Goal: Task Accomplishment & Management: Use online tool/utility

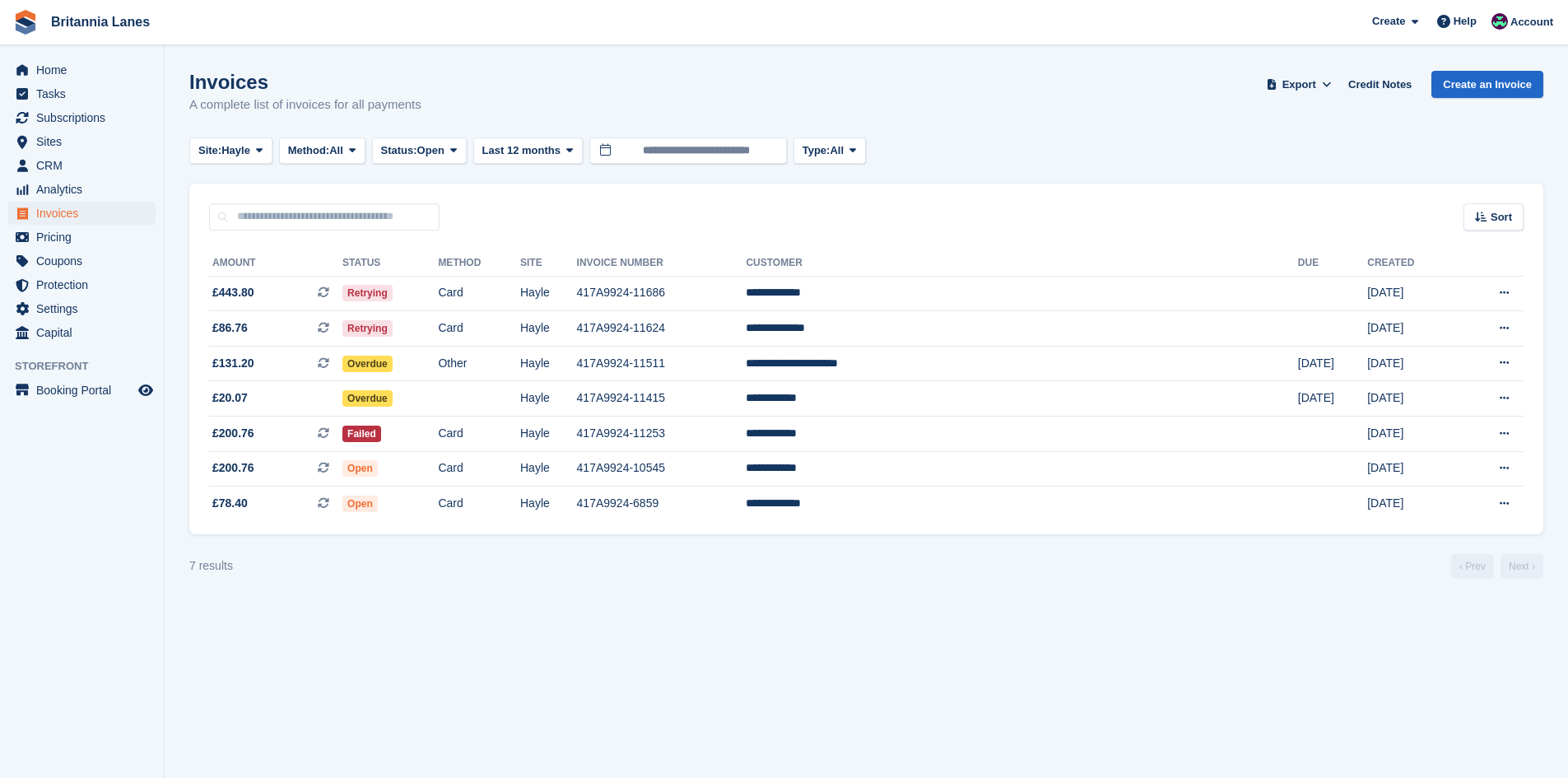
click at [72, 105] on ul "Tasks" at bounding box center [82, 94] width 164 height 24
click at [72, 107] on span "Subscriptions" at bounding box center [86, 118] width 99 height 23
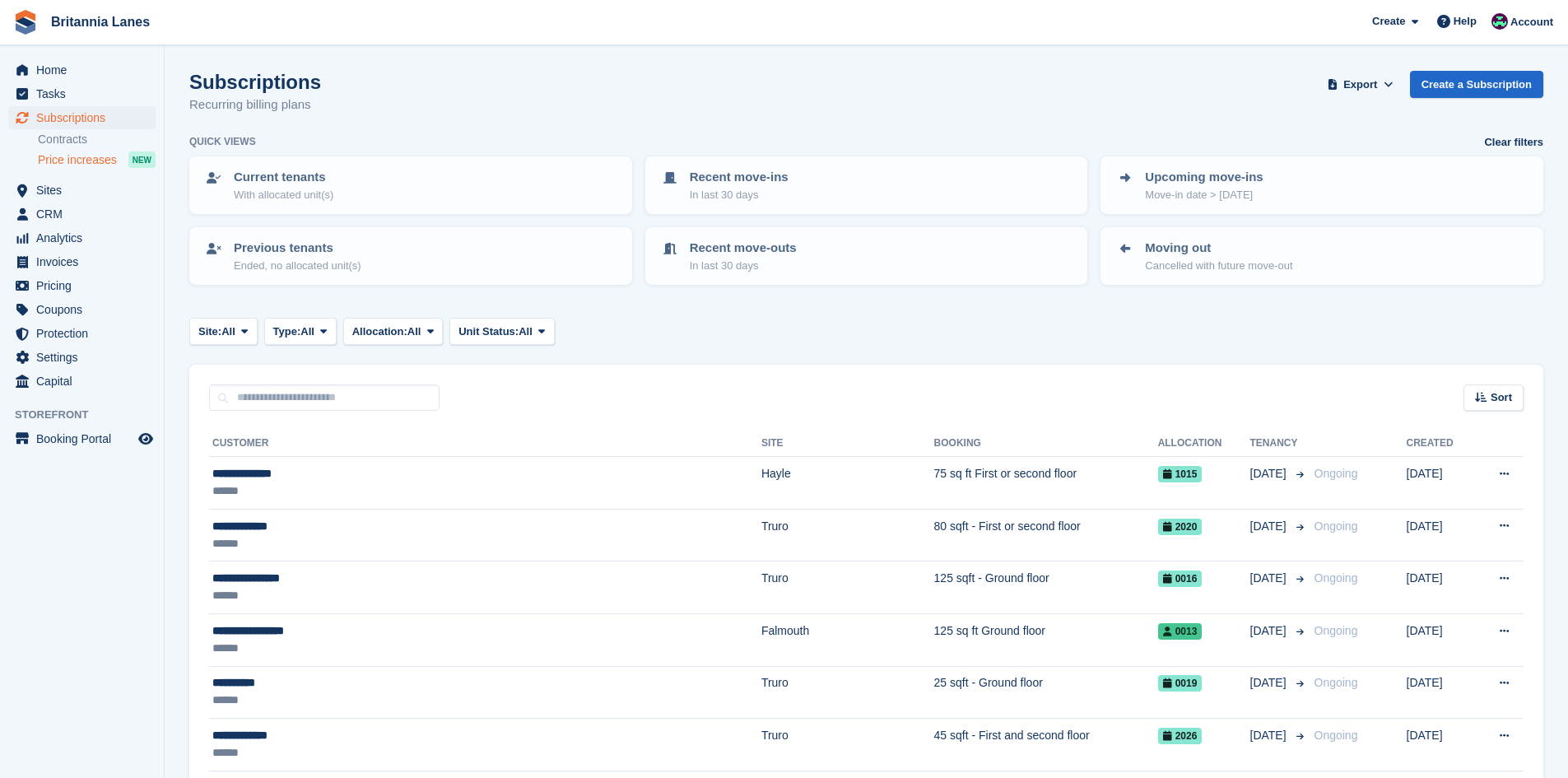
click at [75, 156] on span "Price increases" at bounding box center [77, 160] width 79 height 16
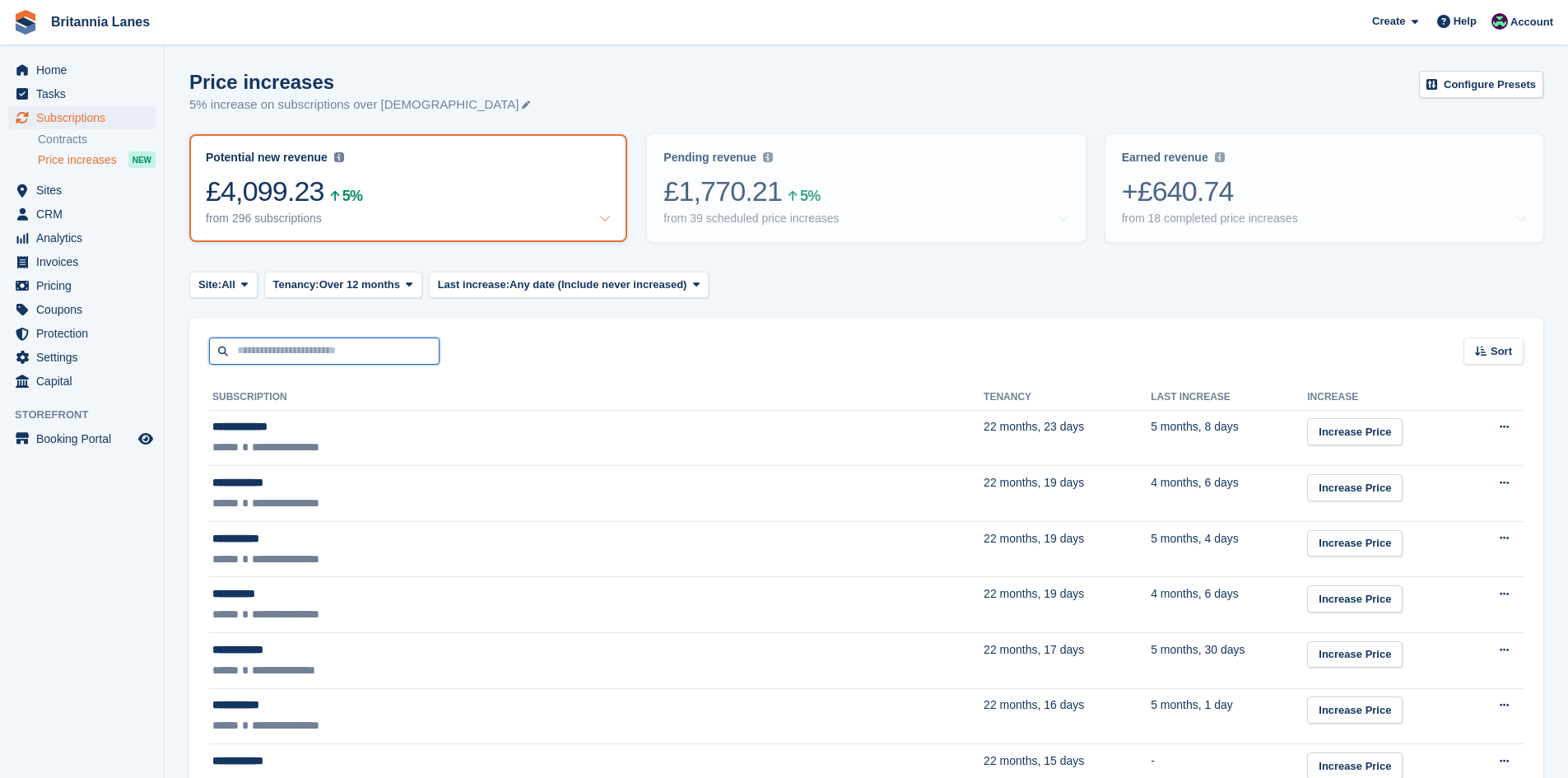
click at [277, 356] on input "text" at bounding box center [324, 351] width 231 height 27
type input "*****"
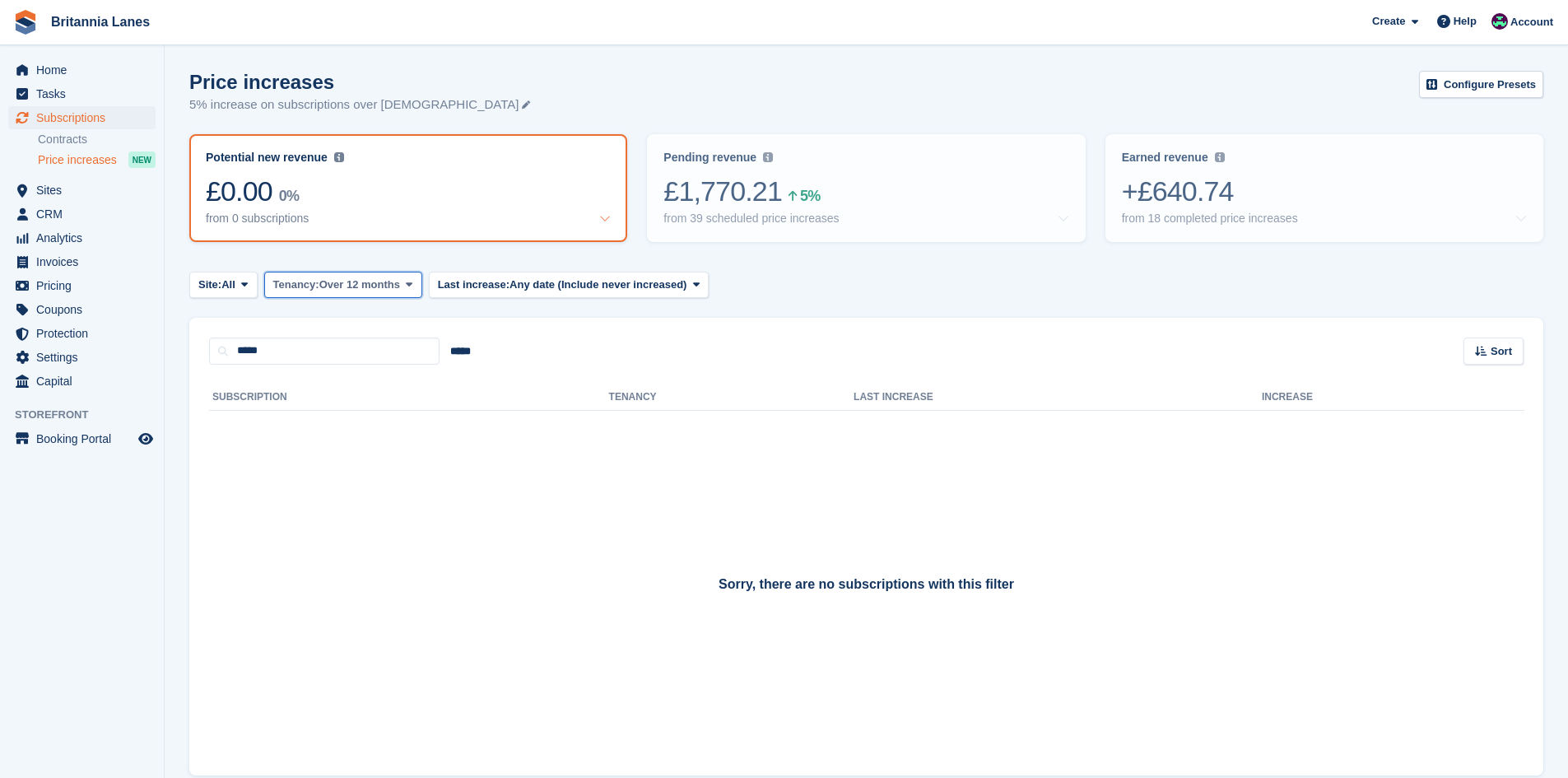
click at [344, 295] on button "Tenancy: Over 12 months" at bounding box center [342, 285] width 158 height 27
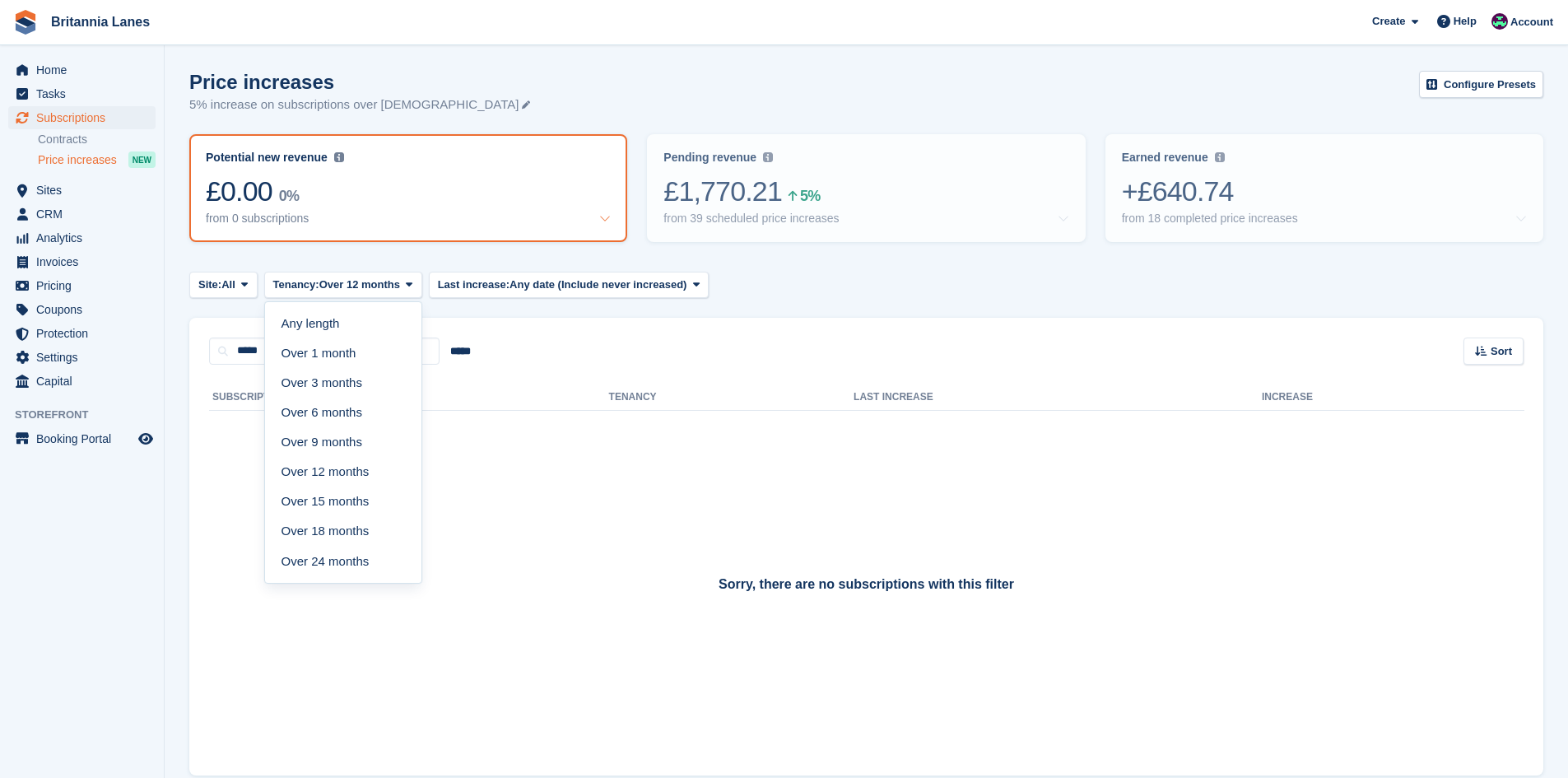
drag, startPoint x: 330, startPoint y: 322, endPoint x: 393, endPoint y: 335, distance: 64.3
click at [329, 322] on link "Any length" at bounding box center [343, 323] width 144 height 29
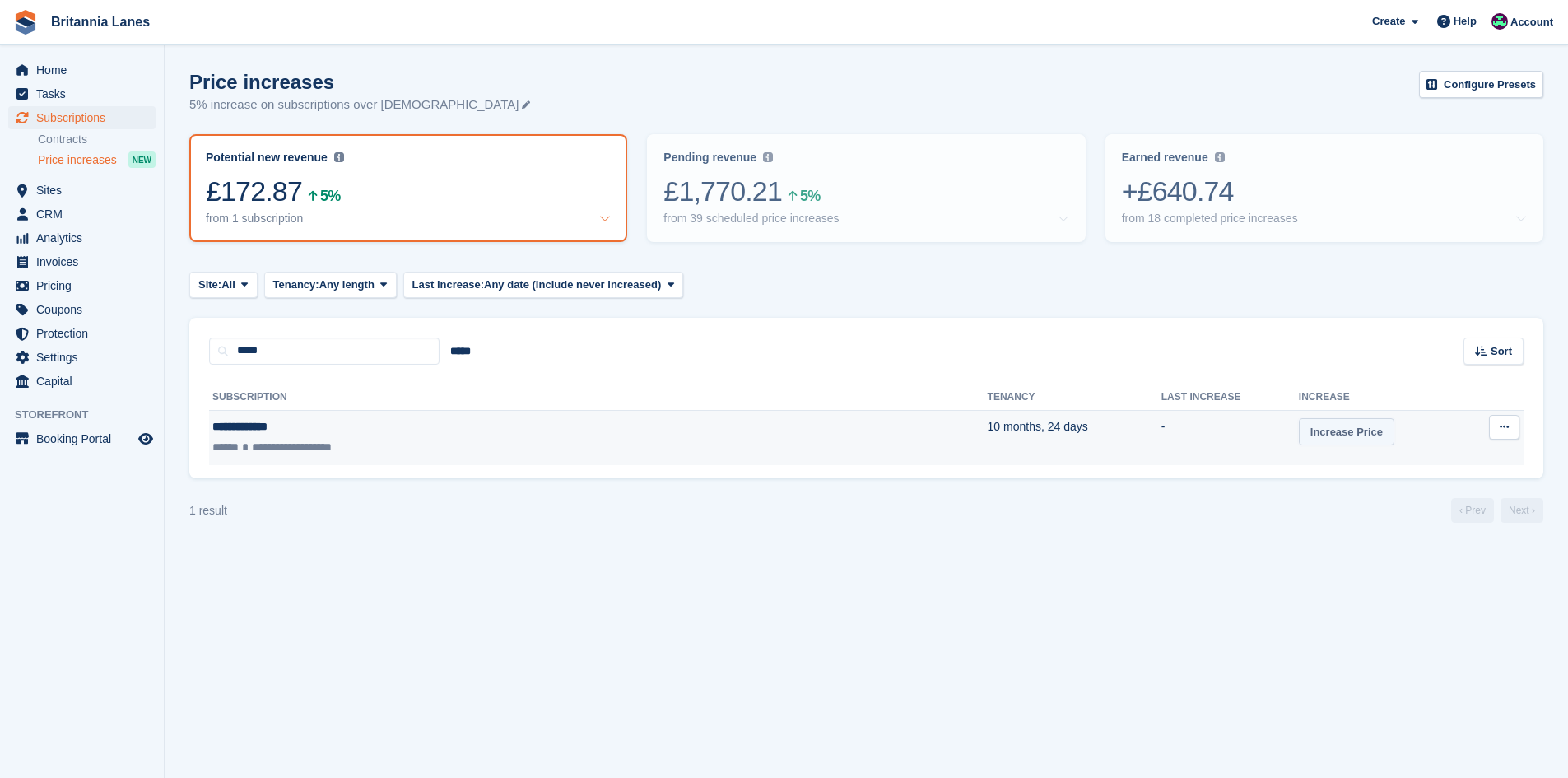
click at [1299, 441] on link "Increase Price" at bounding box center [1346, 431] width 95 height 27
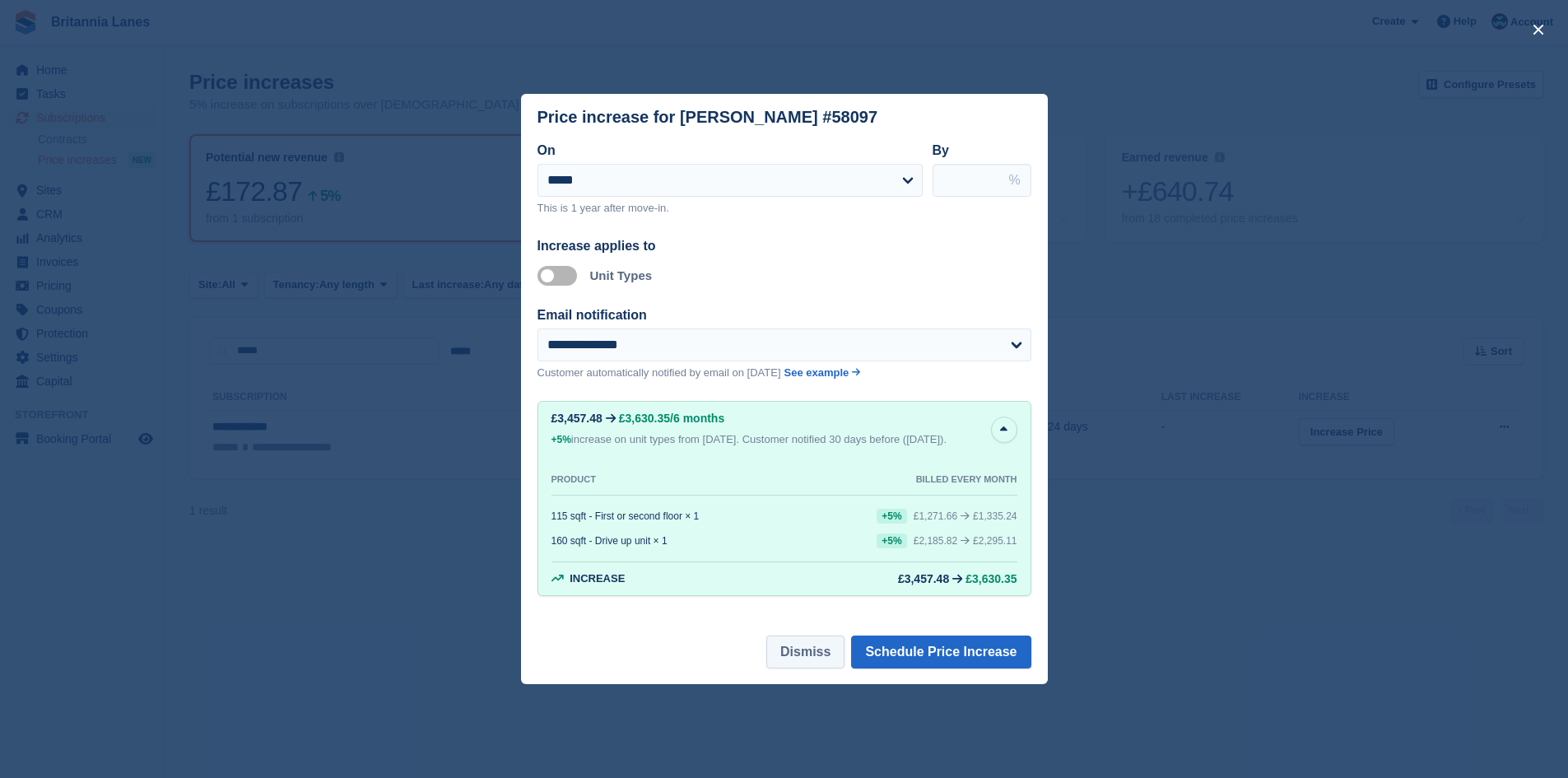
click at [809, 660] on button "Dismiss" at bounding box center [806, 651] width 78 height 33
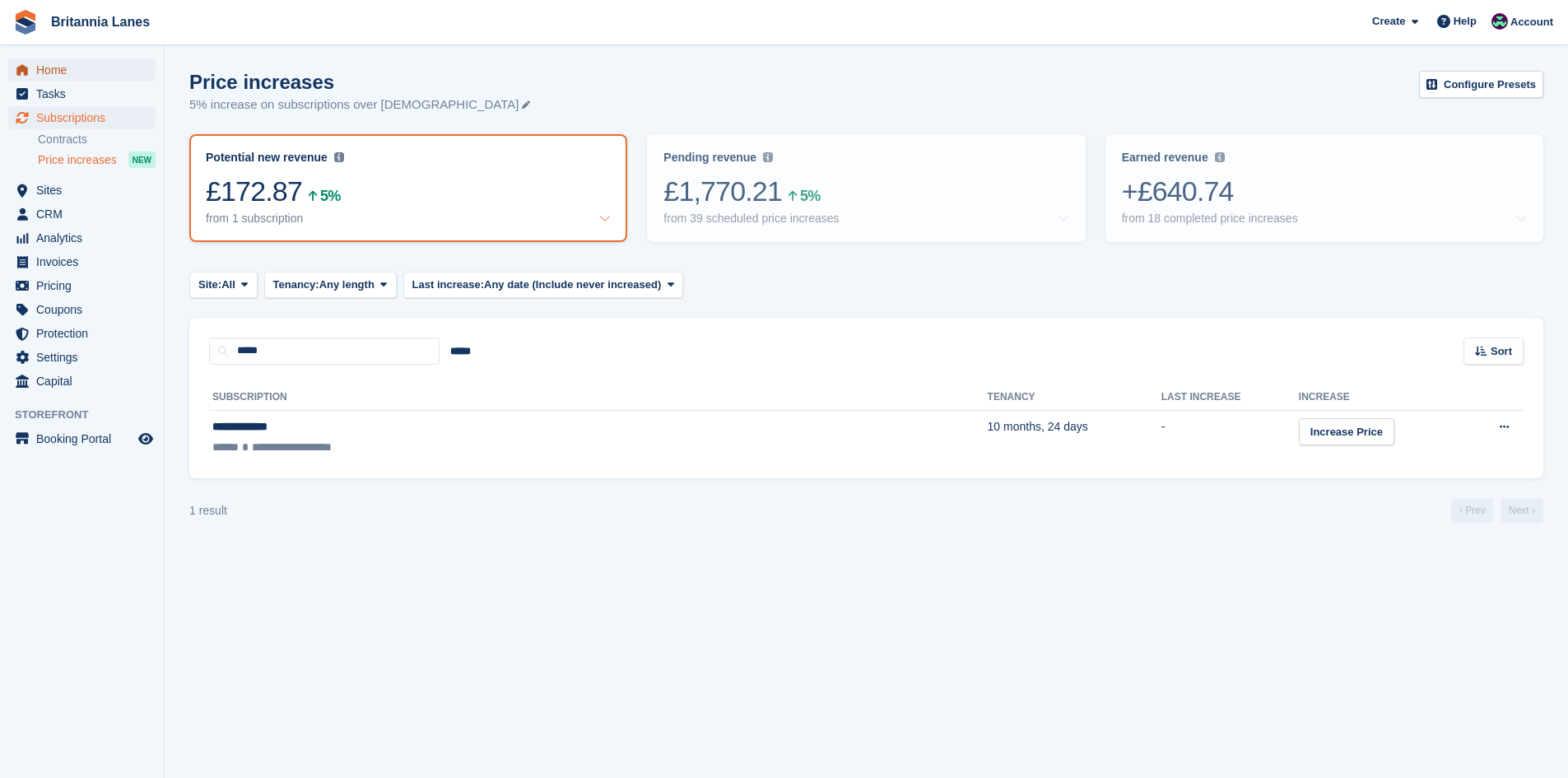
click at [55, 73] on span "Home" at bounding box center [86, 70] width 99 height 23
